Goal: Transaction & Acquisition: Purchase product/service

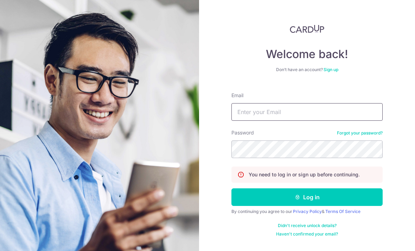
click at [282, 103] on input "Email" at bounding box center [307, 112] width 151 height 18
type input "[EMAIL_ADDRESS][DOMAIN_NAME]"
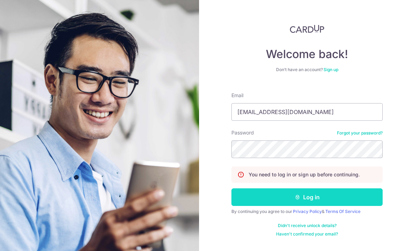
click at [324, 188] on button "Log in" at bounding box center [307, 197] width 151 height 18
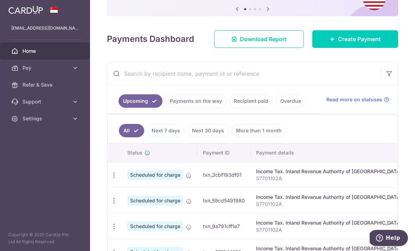
scroll to position [80, 0]
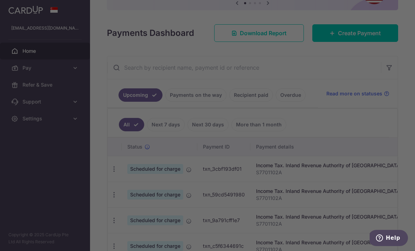
click at [110, 119] on div at bounding box center [209, 126] width 419 height 253
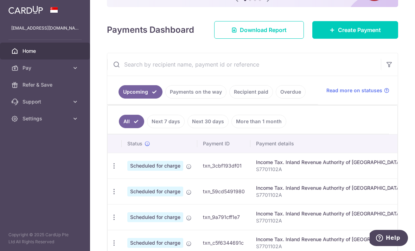
click at [165, 99] on link "Payments on the way" at bounding box center [195, 91] width 61 height 13
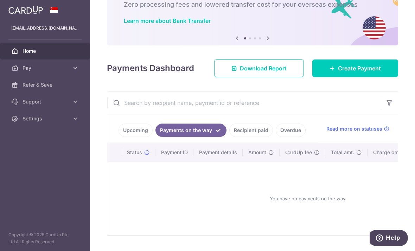
click at [229, 137] on link "Recipient paid" at bounding box center [251, 130] width 44 height 13
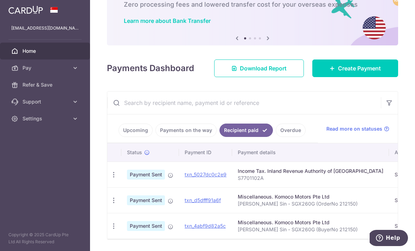
click at [276, 137] on link "Overdue" at bounding box center [291, 130] width 30 height 13
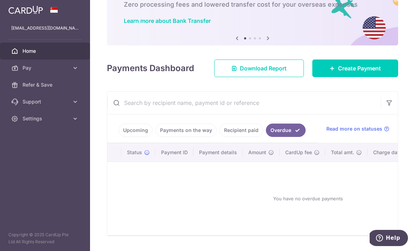
click at [220, 137] on link "Recipient paid" at bounding box center [242, 130] width 44 height 13
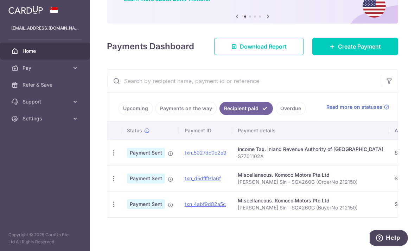
scroll to position [72, 0]
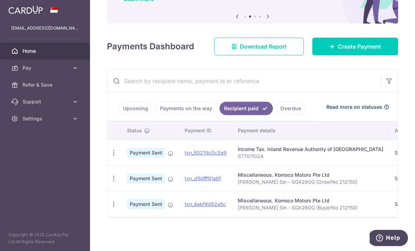
click at [366, 110] on span "Read more on statuses" at bounding box center [355, 106] width 56 height 7
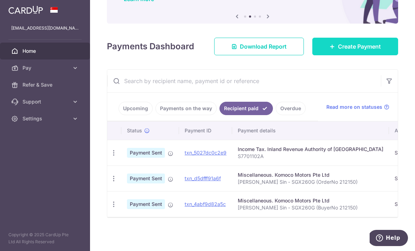
click at [357, 51] on span "Create Payment" at bounding box center [359, 46] width 43 height 8
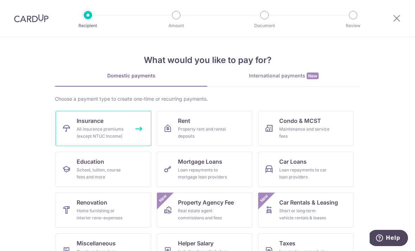
click at [108, 126] on div "All insurance premiums (except NTUC Income)" at bounding box center [102, 133] width 51 height 14
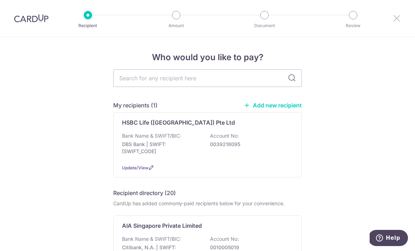
click at [400, 17] on icon at bounding box center [397, 18] width 8 height 9
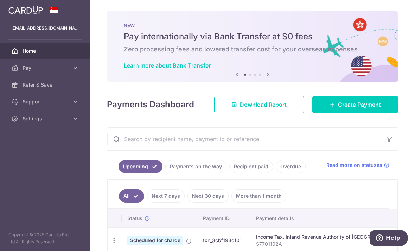
click at [0, 0] on icon "button" at bounding box center [0, 0] width 0 height 0
click at [79, 67] on link "Pay" at bounding box center [45, 67] width 90 height 17
